Goal: Task Accomplishment & Management: Manage account settings

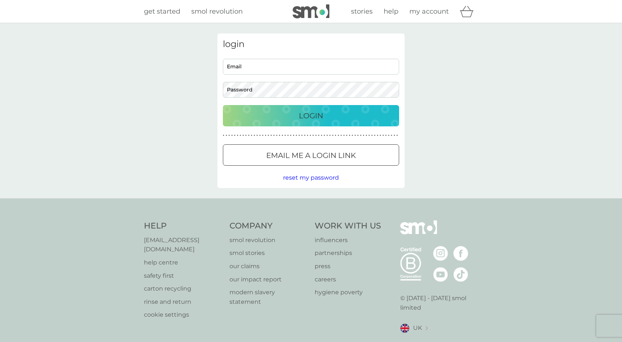
click at [350, 65] on input "Email" at bounding box center [311, 67] width 176 height 16
type input "cemergunalp@yahoo.com"
click at [315, 124] on button "Login" at bounding box center [311, 115] width 176 height 21
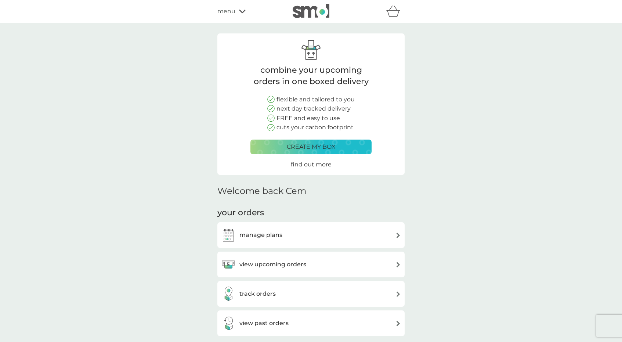
click at [356, 236] on div "manage plans" at bounding box center [311, 235] width 180 height 15
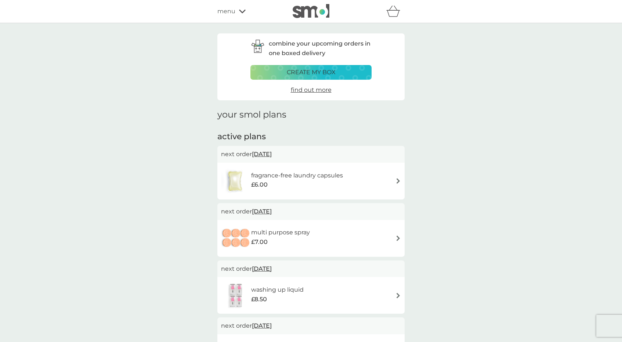
click at [333, 186] on div "£6.00" at bounding box center [297, 185] width 92 height 10
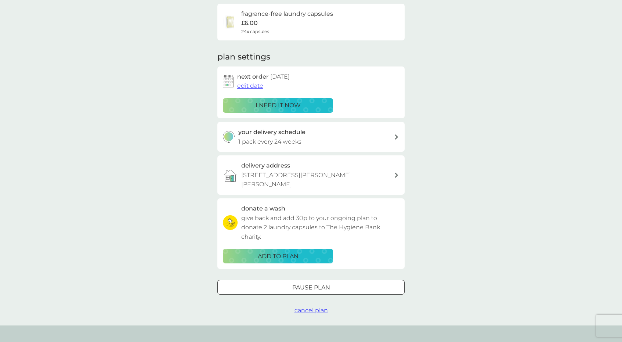
scroll to position [100, 0]
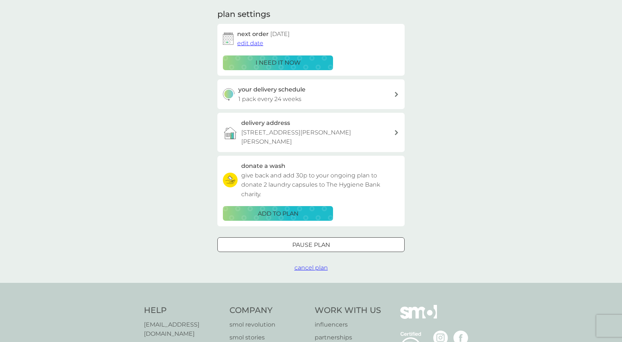
click at [308, 241] on div at bounding box center [311, 245] width 26 height 8
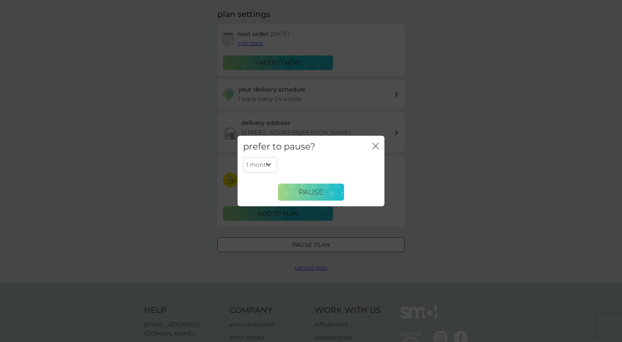
click at [269, 157] on select "1 month 2 months 3 months 4 months 5 months 6 months" at bounding box center [260, 164] width 34 height 15
select select "6"
click at [243, 157] on select "1 month 2 months 3 months 4 months 5 months 6 months" at bounding box center [260, 164] width 34 height 15
click at [302, 195] on span "Pause" at bounding box center [310, 192] width 25 height 9
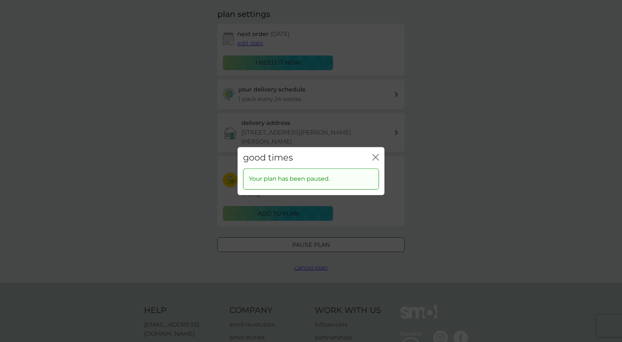
click at [374, 154] on icon "close" at bounding box center [375, 157] width 7 height 7
